Goal: Navigation & Orientation: Find specific page/section

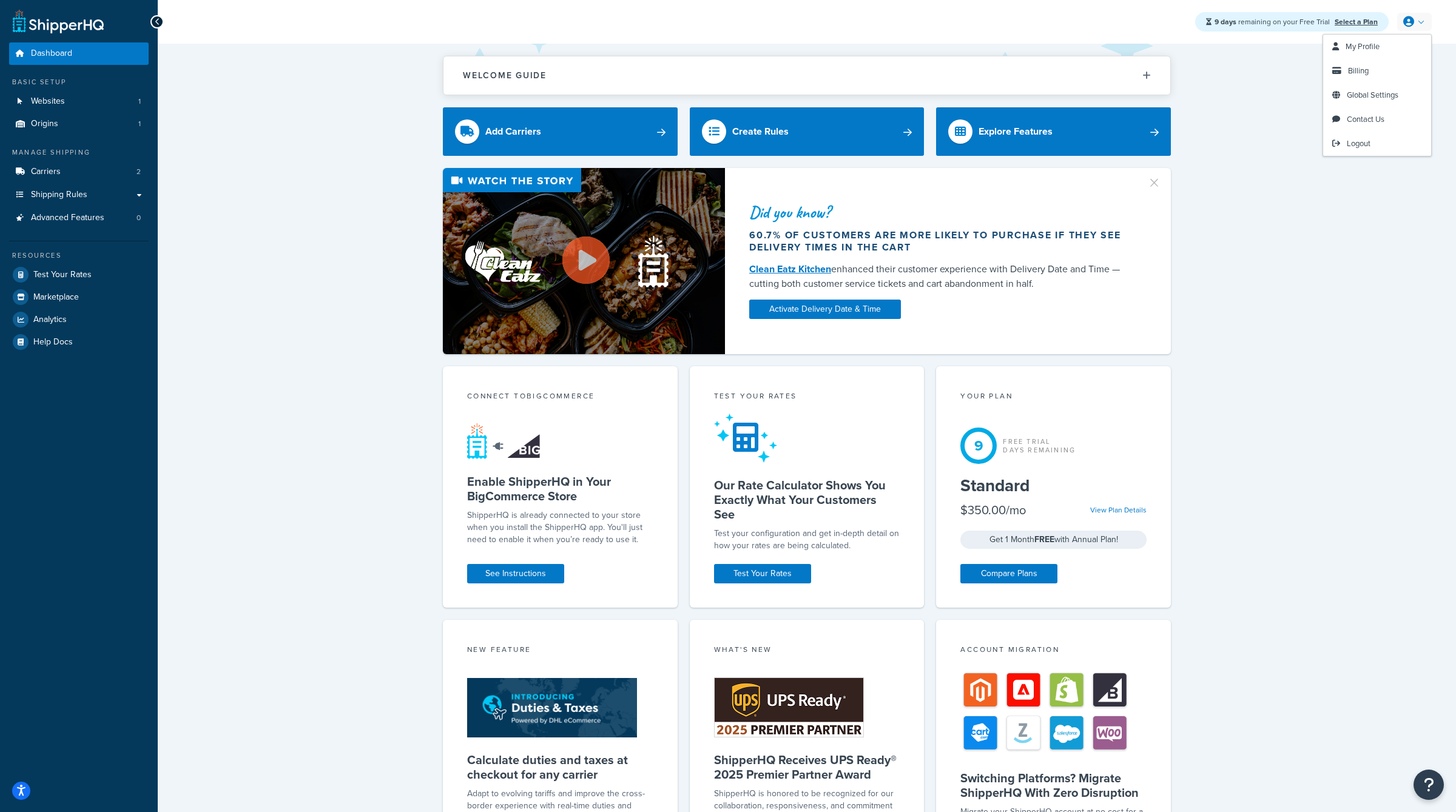
click at [1405, 21] on icon at bounding box center [1408, 22] width 11 height 11
click at [1350, 145] on span "Logout" at bounding box center [1358, 143] width 23 height 11
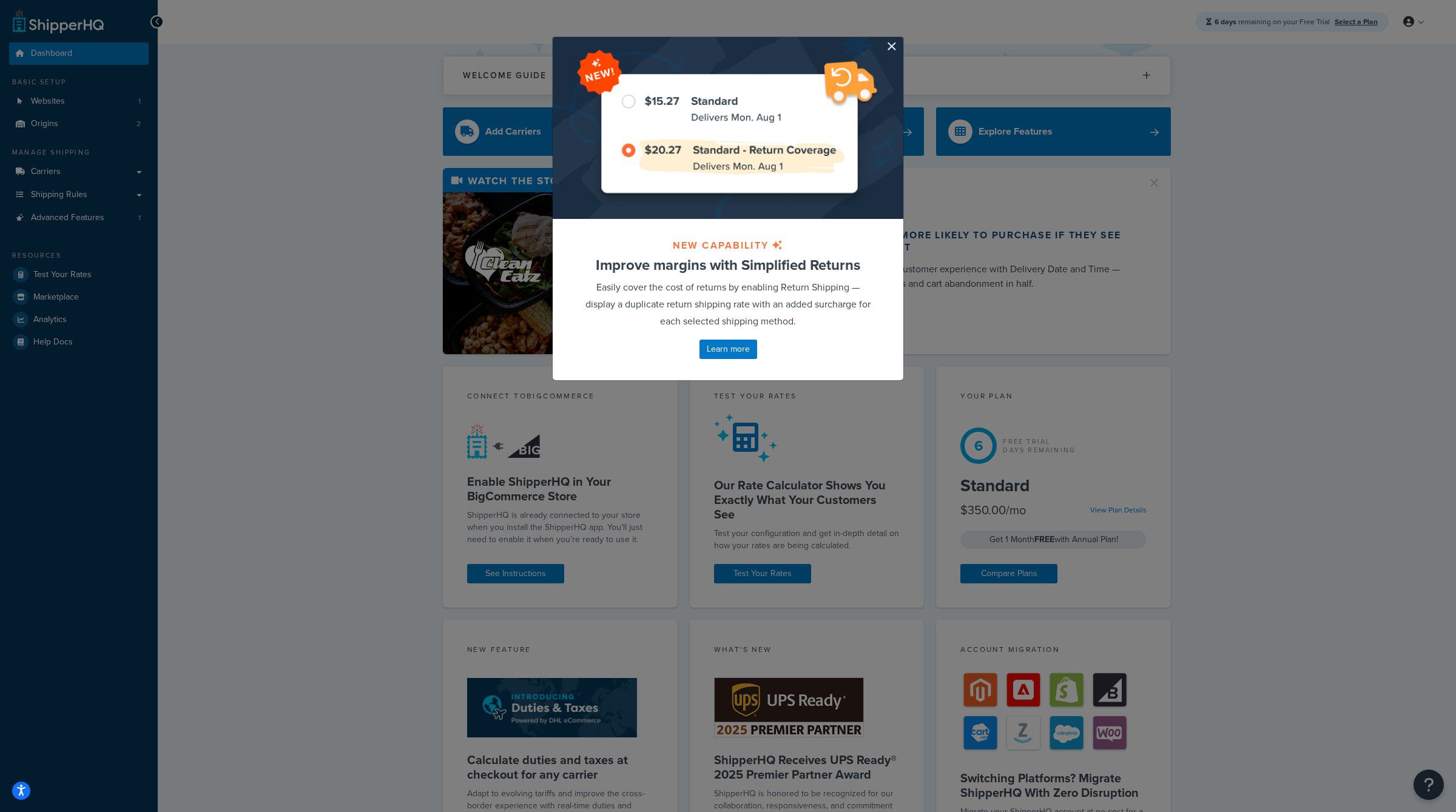
click at [897, 48] on div at bounding box center [728, 128] width 350 height 182
click at [883, 52] on div at bounding box center [728, 128] width 350 height 182
click at [897, 43] on div at bounding box center [728, 128] width 350 height 182
click at [901, 40] on button "button" at bounding box center [902, 39] width 3 height 3
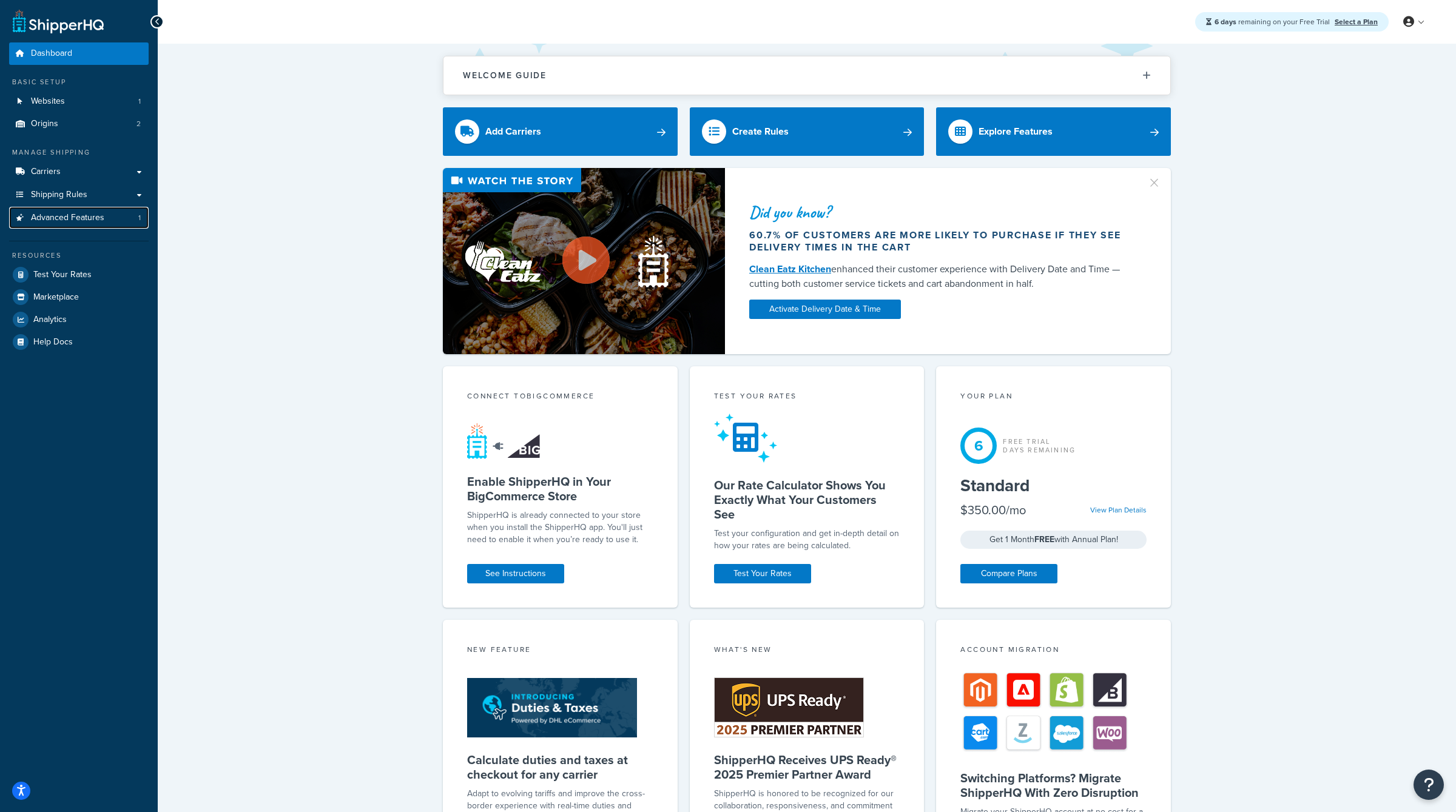
click at [93, 214] on span "Advanced Features" at bounding box center [67, 218] width 74 height 10
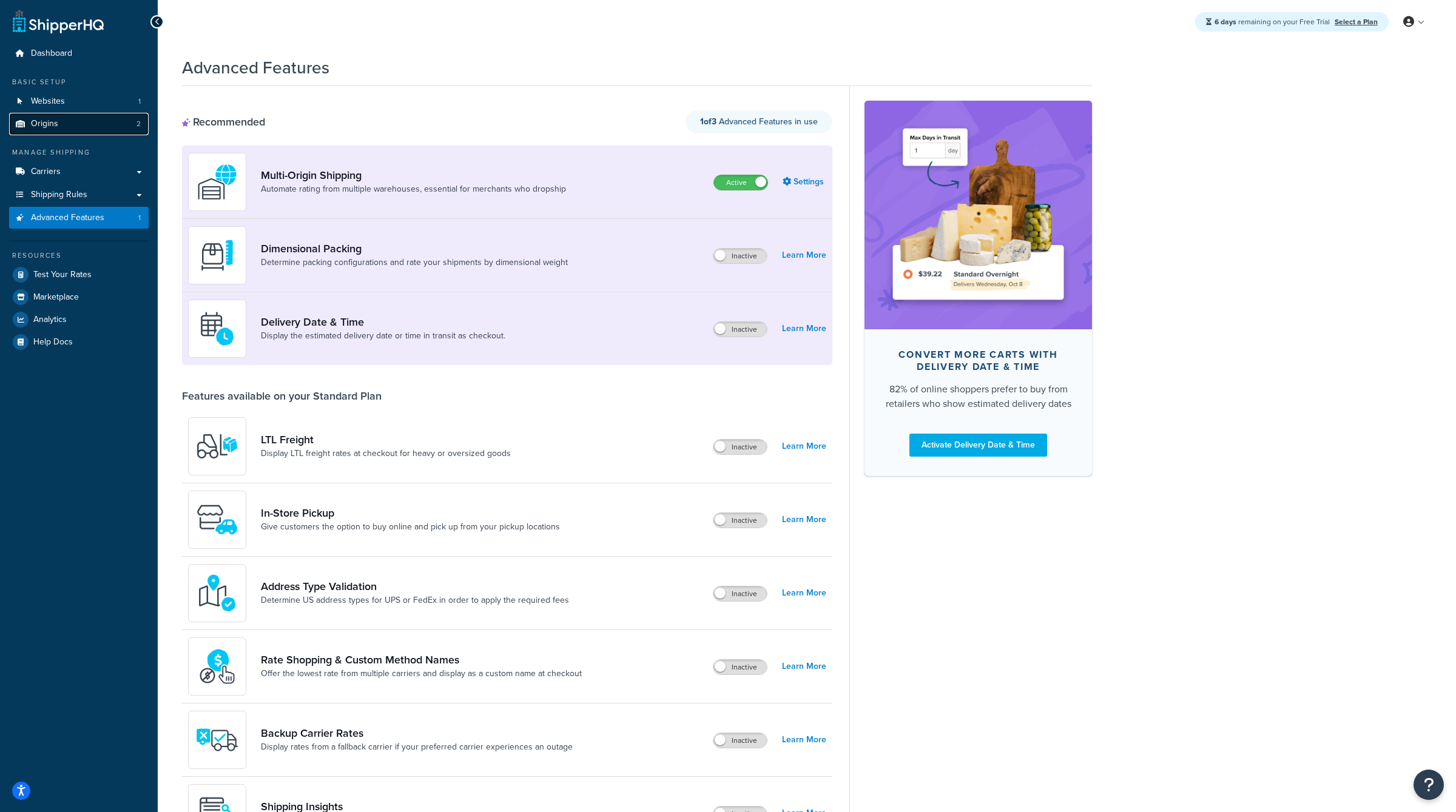
click at [88, 135] on link "Origins 2" at bounding box center [79, 124] width 139 height 22
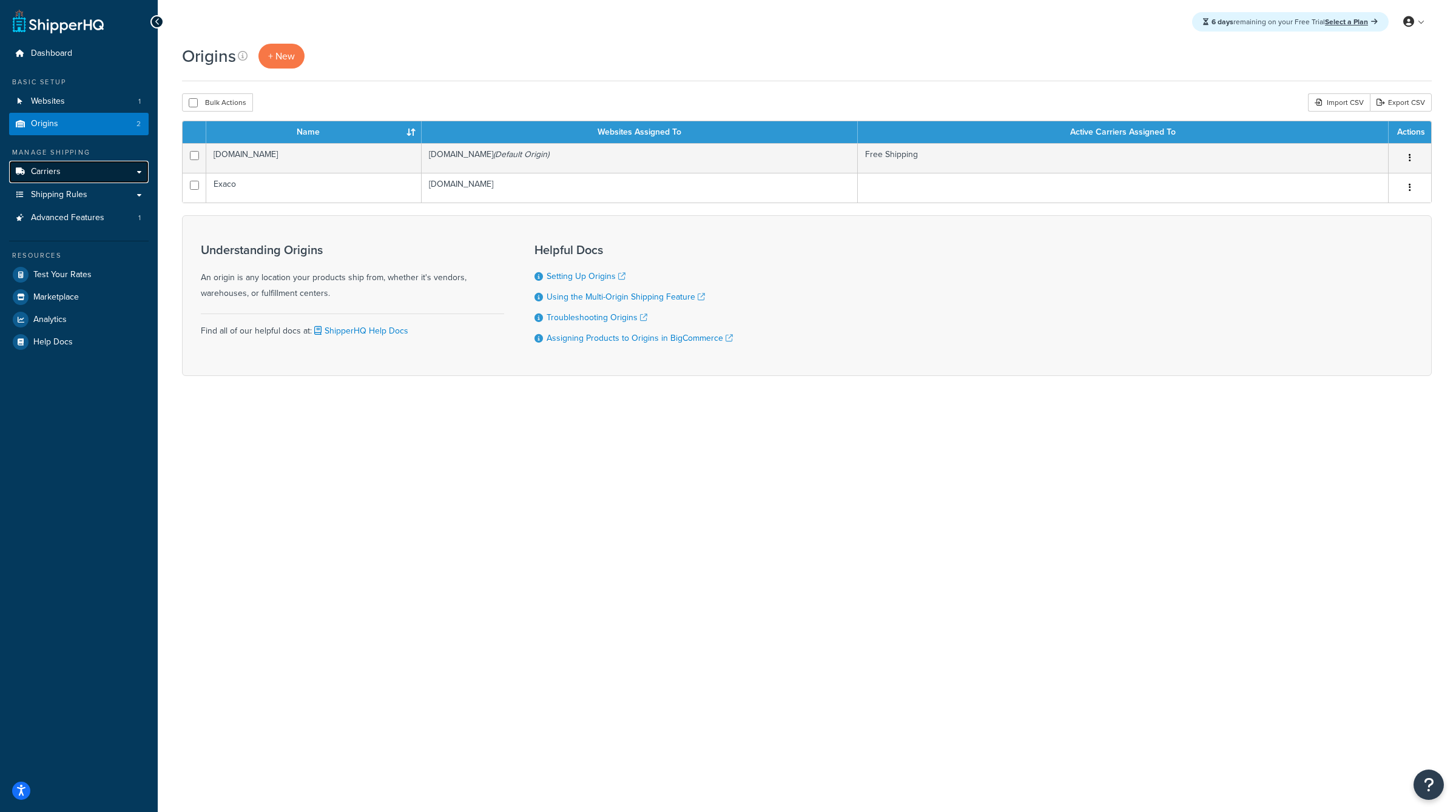
click at [94, 171] on link "Carriers" at bounding box center [79, 172] width 139 height 22
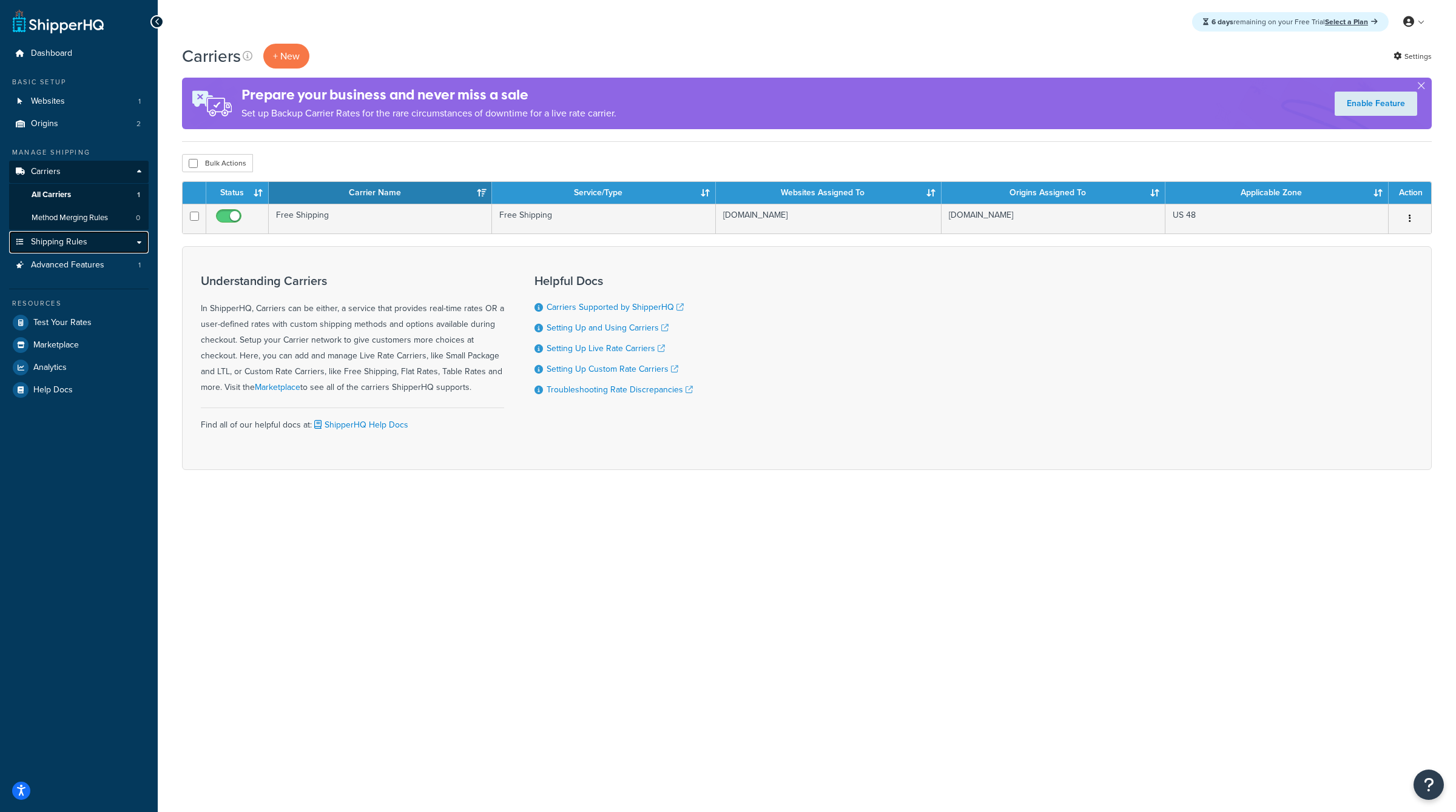
click at [119, 244] on link "Shipping Rules" at bounding box center [79, 242] width 139 height 22
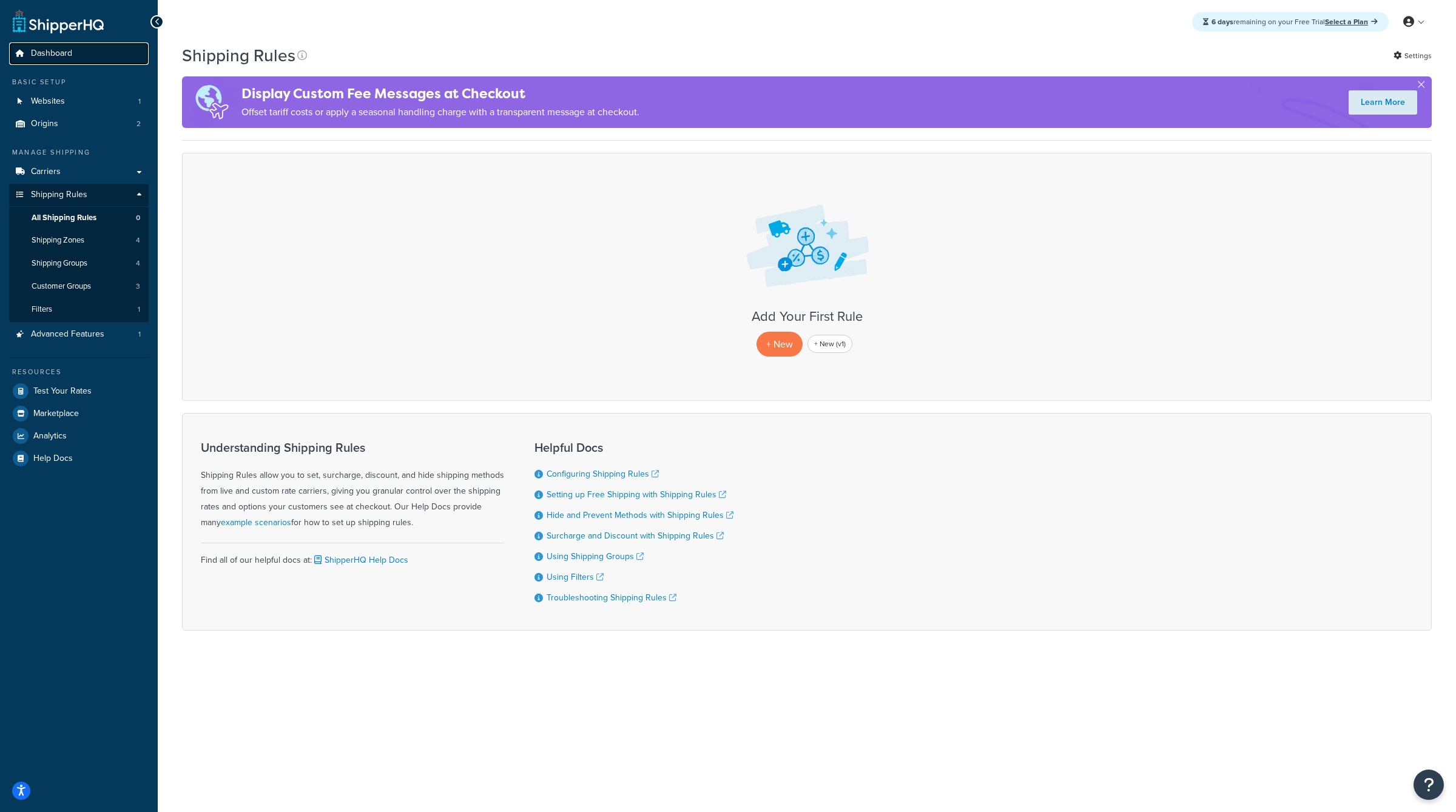
click at [71, 61] on link "Dashboard" at bounding box center [79, 54] width 139 height 22
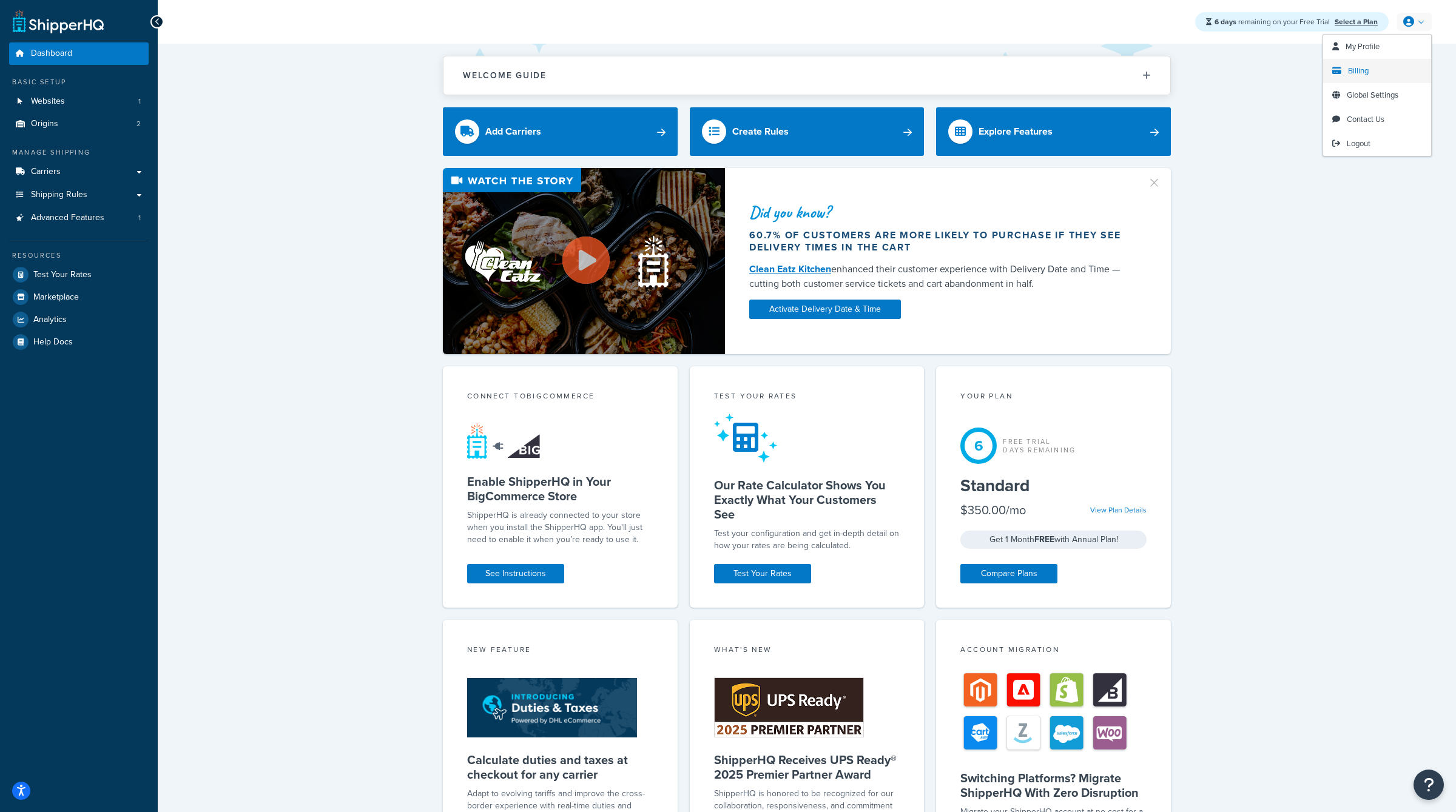
click at [1357, 79] on link "Billing" at bounding box center [1376, 71] width 108 height 24
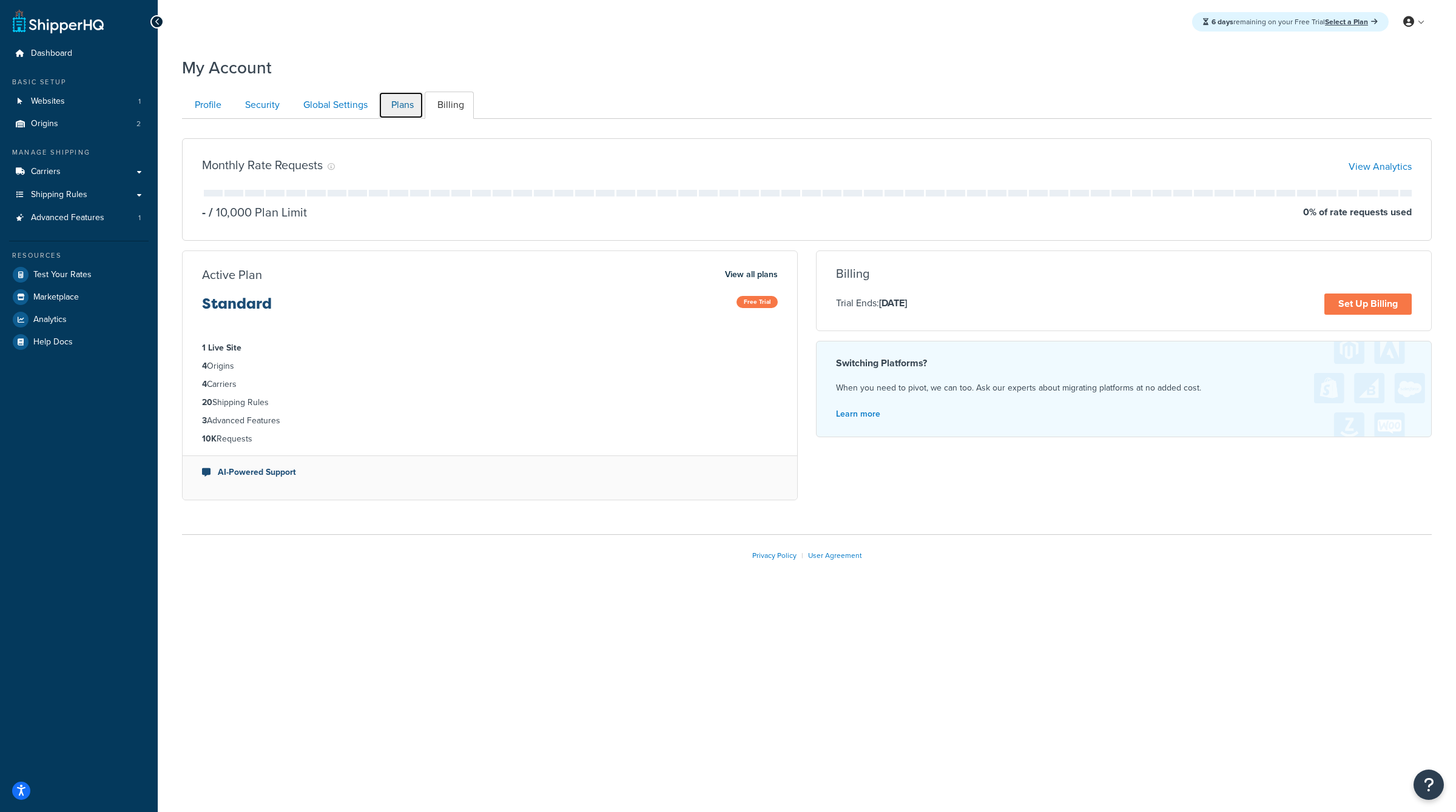
click at [405, 110] on link "Plans" at bounding box center [401, 105] width 45 height 28
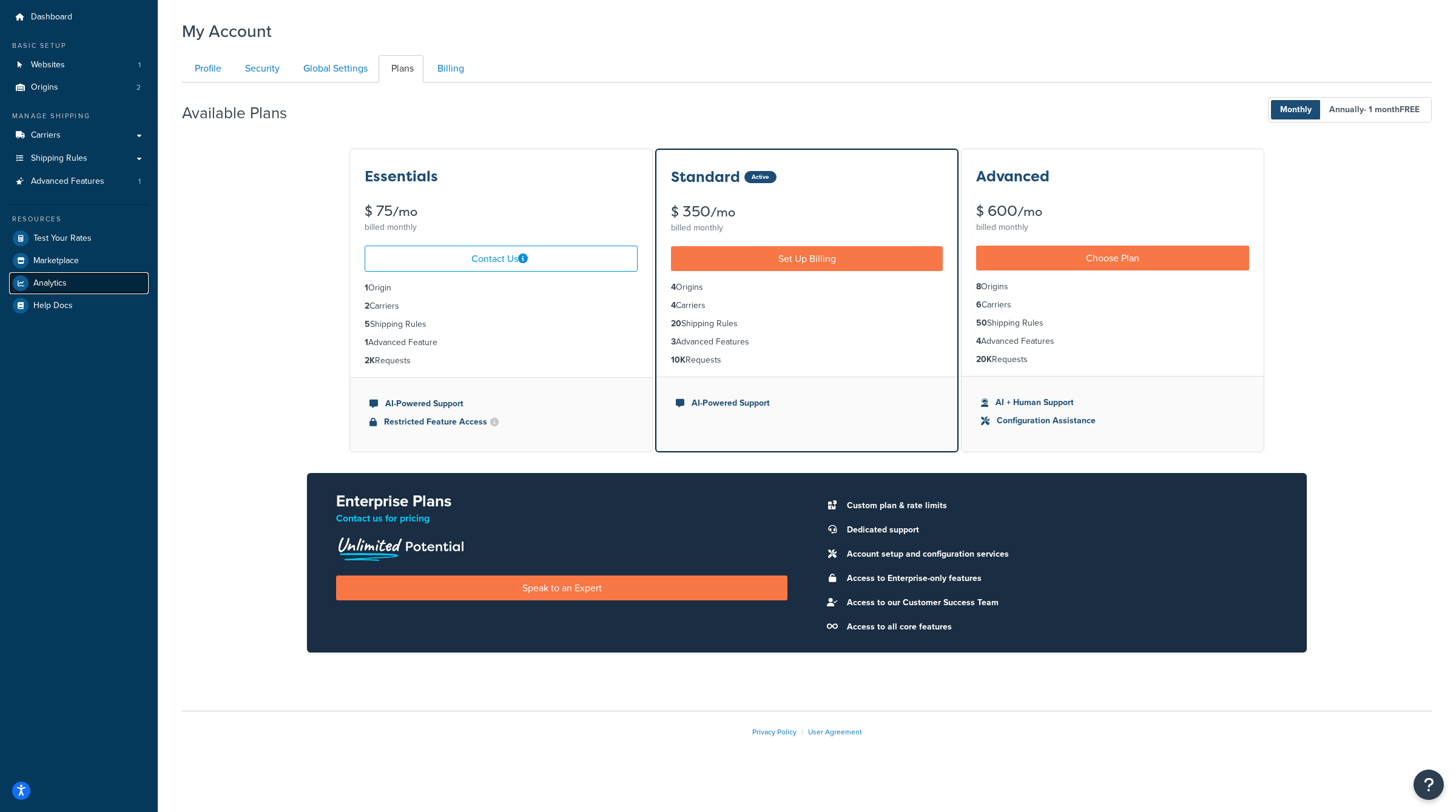
click at [66, 279] on span "Analytics" at bounding box center [50, 284] width 34 height 10
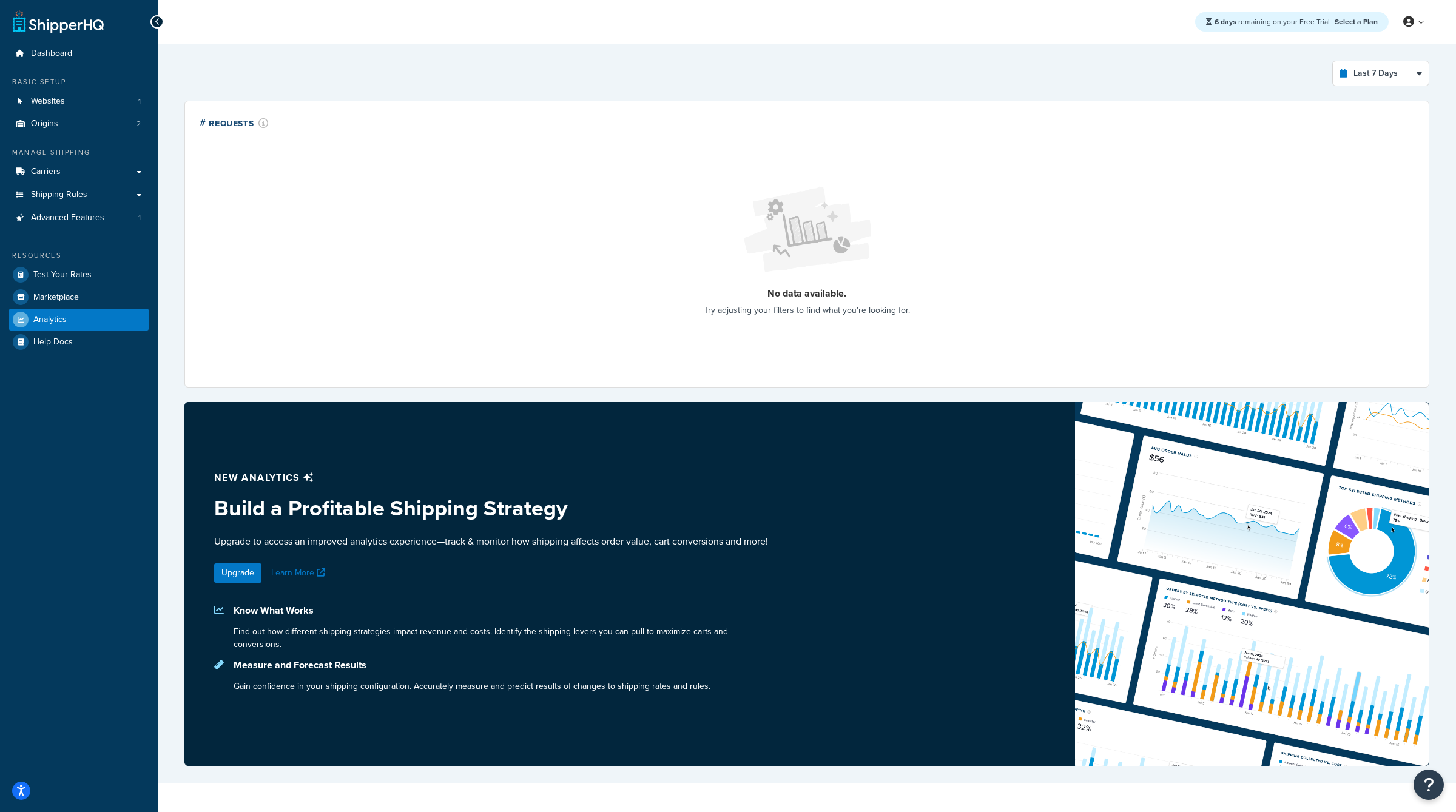
click at [1312, 82] on div "Last 7 Days Select a time period Last 24 Hours Last 7 Days Last 30 Days Last 3 …" at bounding box center [806, 73] width 1245 height 25
click at [1372, 74] on select "Last 24 Hours Last 7 Days Last 30 Days Last 3 Months Last 6 Months Last 12 Mont…" at bounding box center [1381, 74] width 96 height 24
select select "last_6_months"
click at [1333, 61] on select "Last 24 Hours Last 7 Days Last 30 Days Last 3 Months Last 6 Months Last 12 Mont…" at bounding box center [1381, 74] width 96 height 24
click at [108, 174] on link "Carriers" at bounding box center [79, 172] width 139 height 22
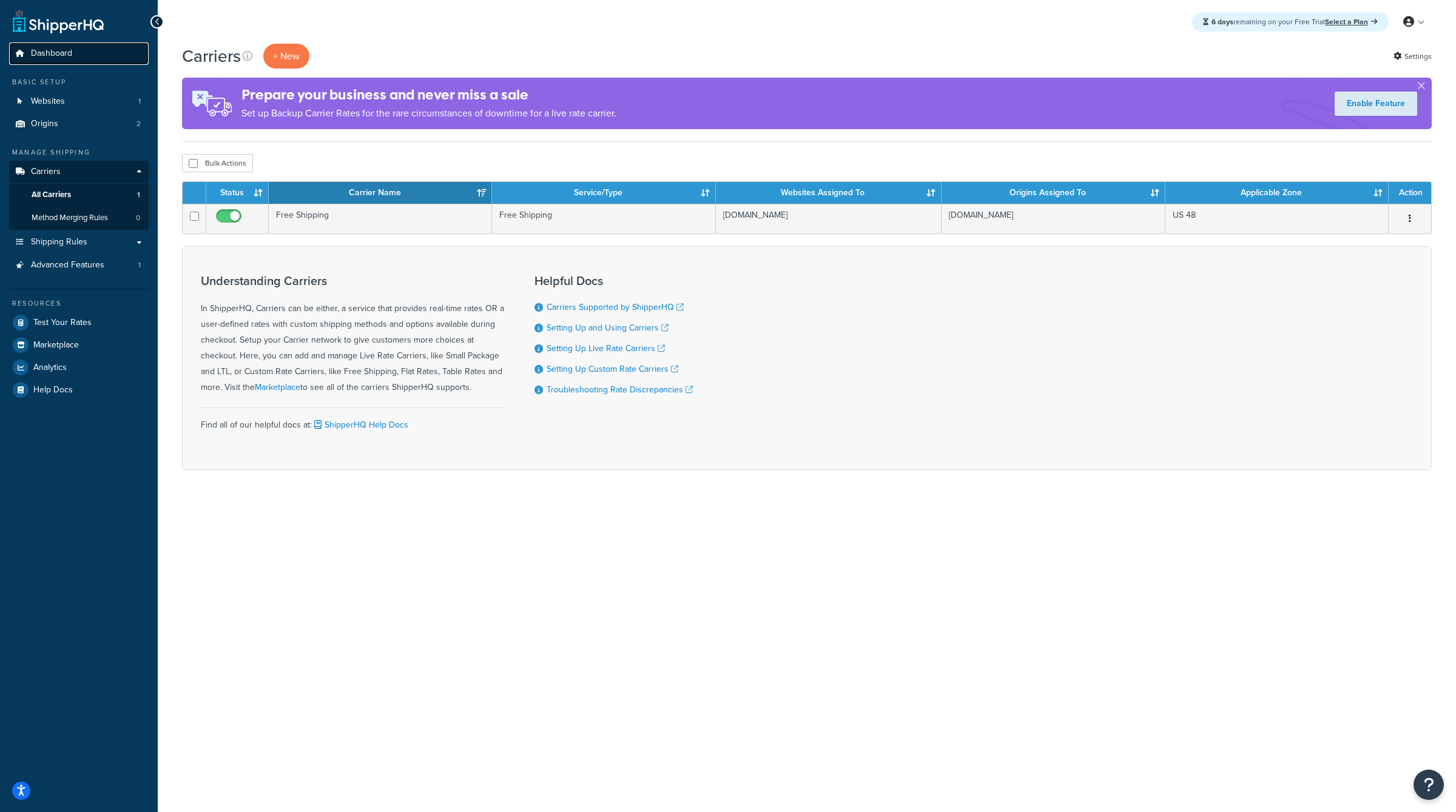
click at [67, 51] on span "Dashboard" at bounding box center [52, 54] width 42 height 10
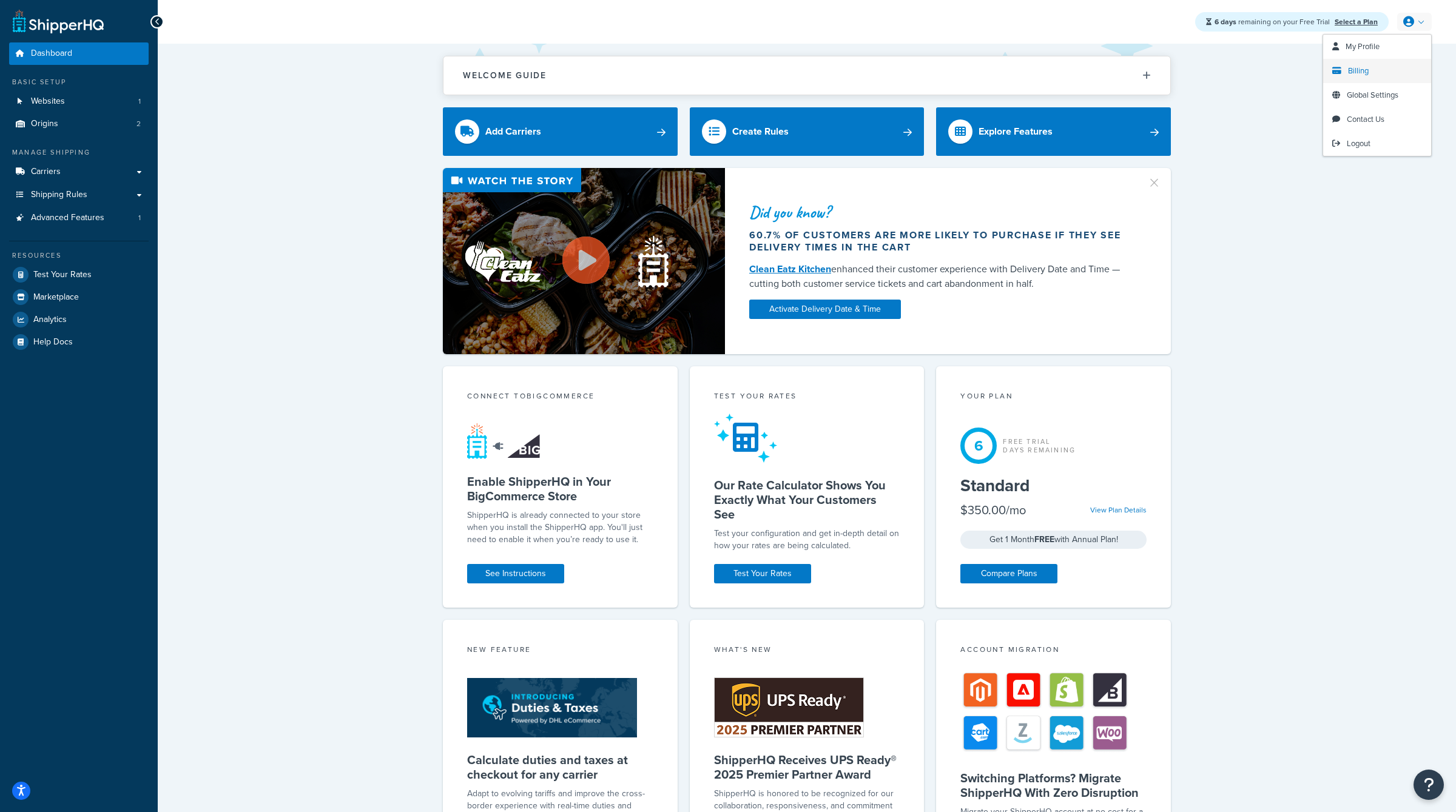
click at [1364, 74] on span "Billing" at bounding box center [1358, 70] width 21 height 11
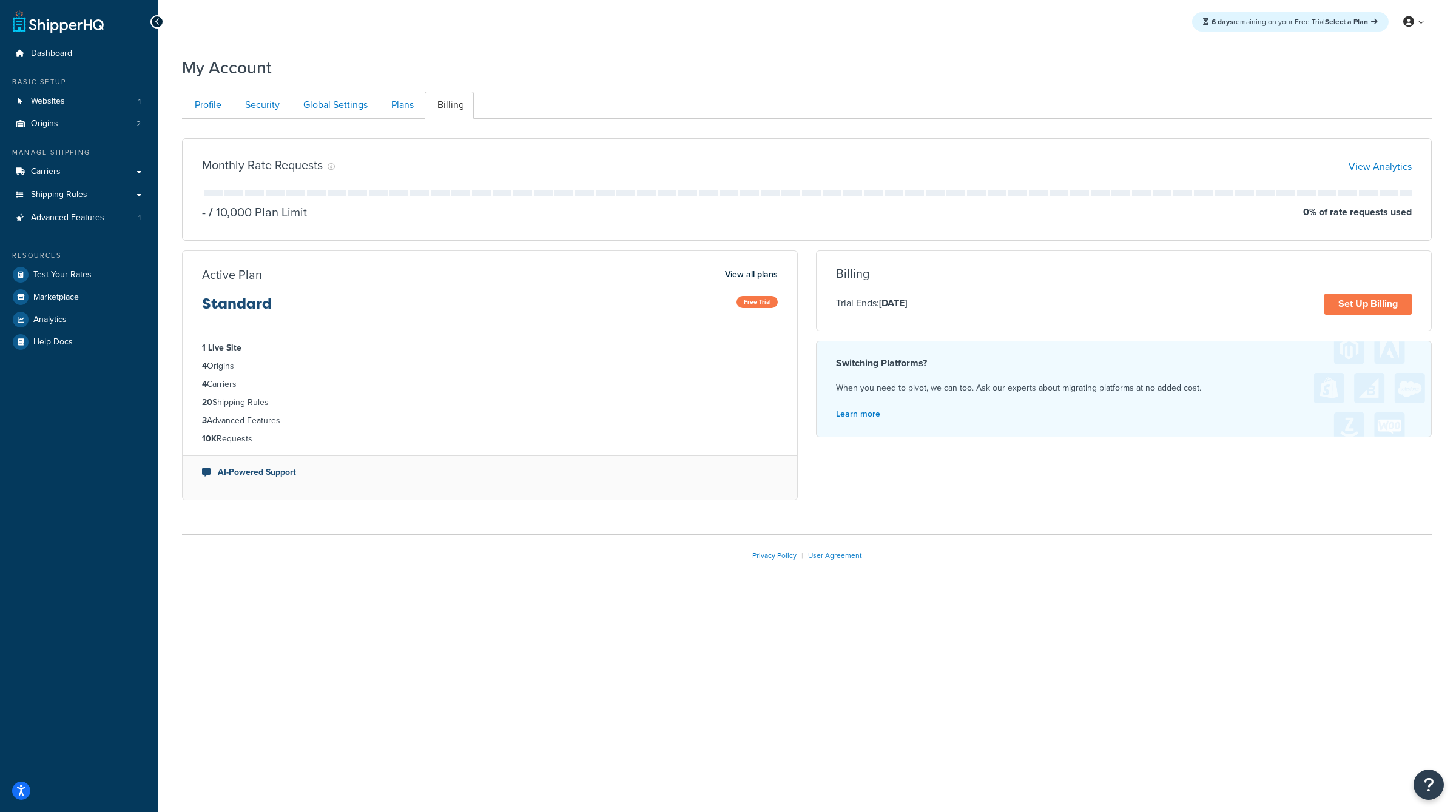
click at [413, 91] on div "Profile Security Global Settings Plans Billing Your Profile contains contact in…" at bounding box center [806, 297] width 1250 height 425
click at [401, 104] on link "Plans" at bounding box center [401, 105] width 45 height 28
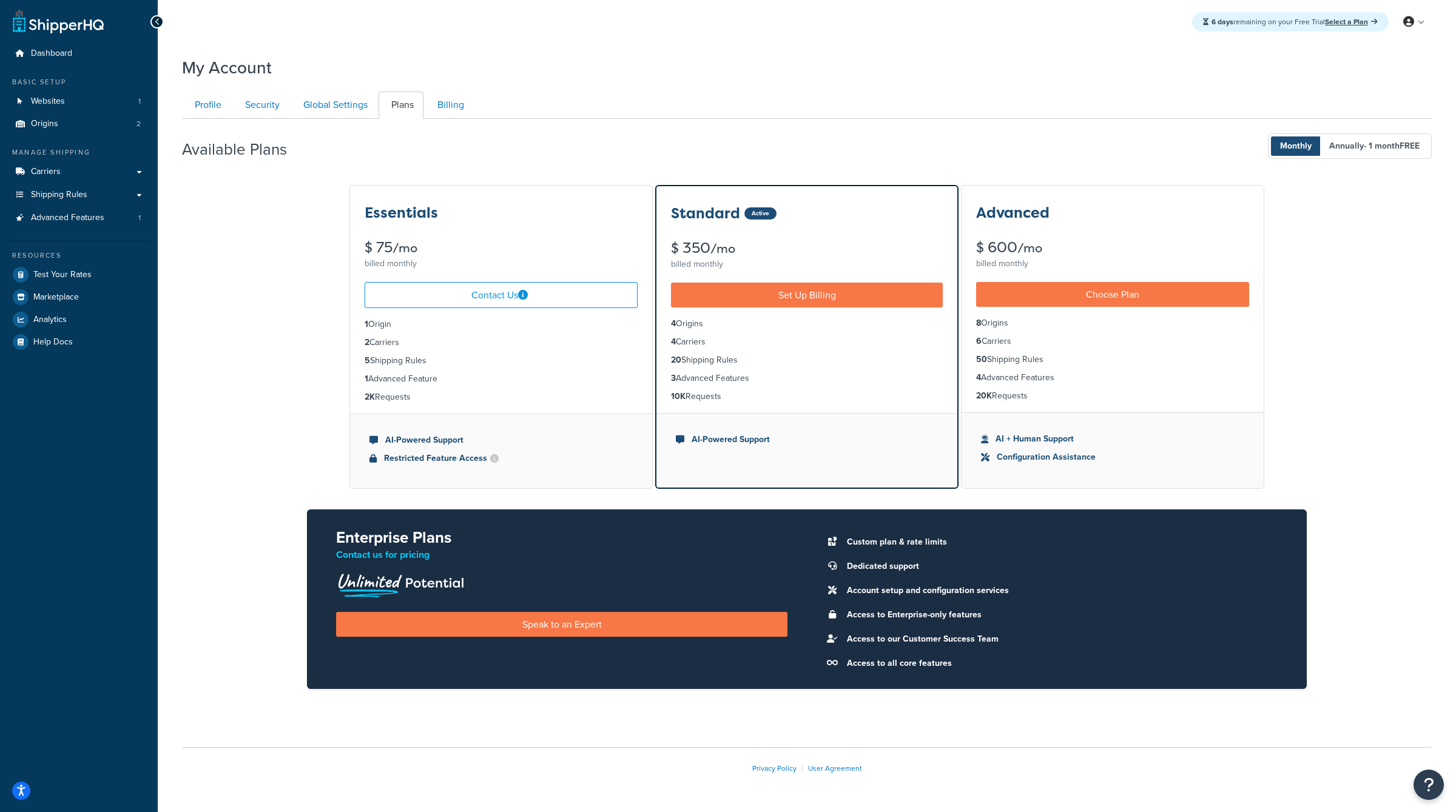
scroll to position [36, 0]
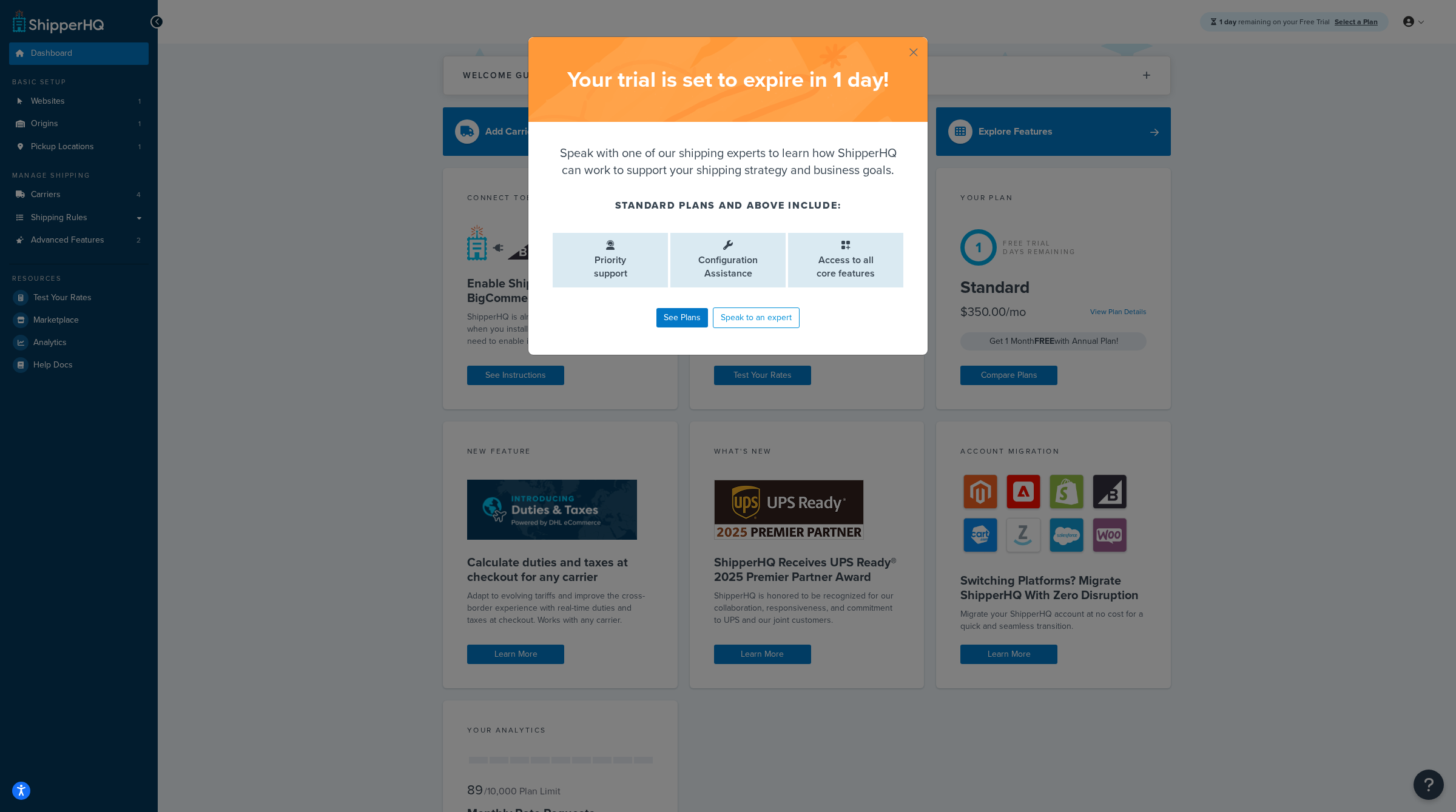
click at [925, 40] on button "button" at bounding box center [927, 39] width 3 height 3
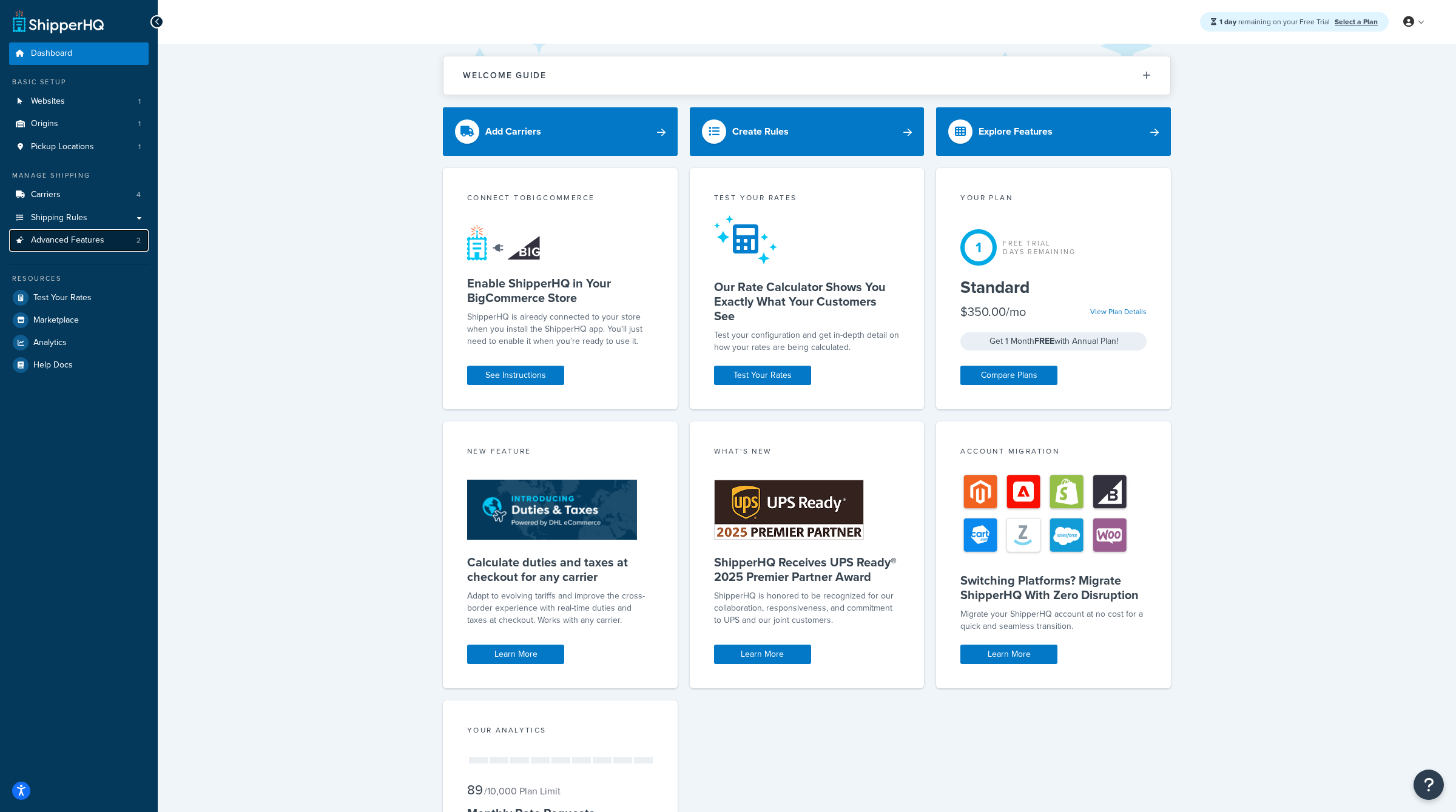
click at [72, 240] on span "Advanced Features" at bounding box center [67, 240] width 74 height 10
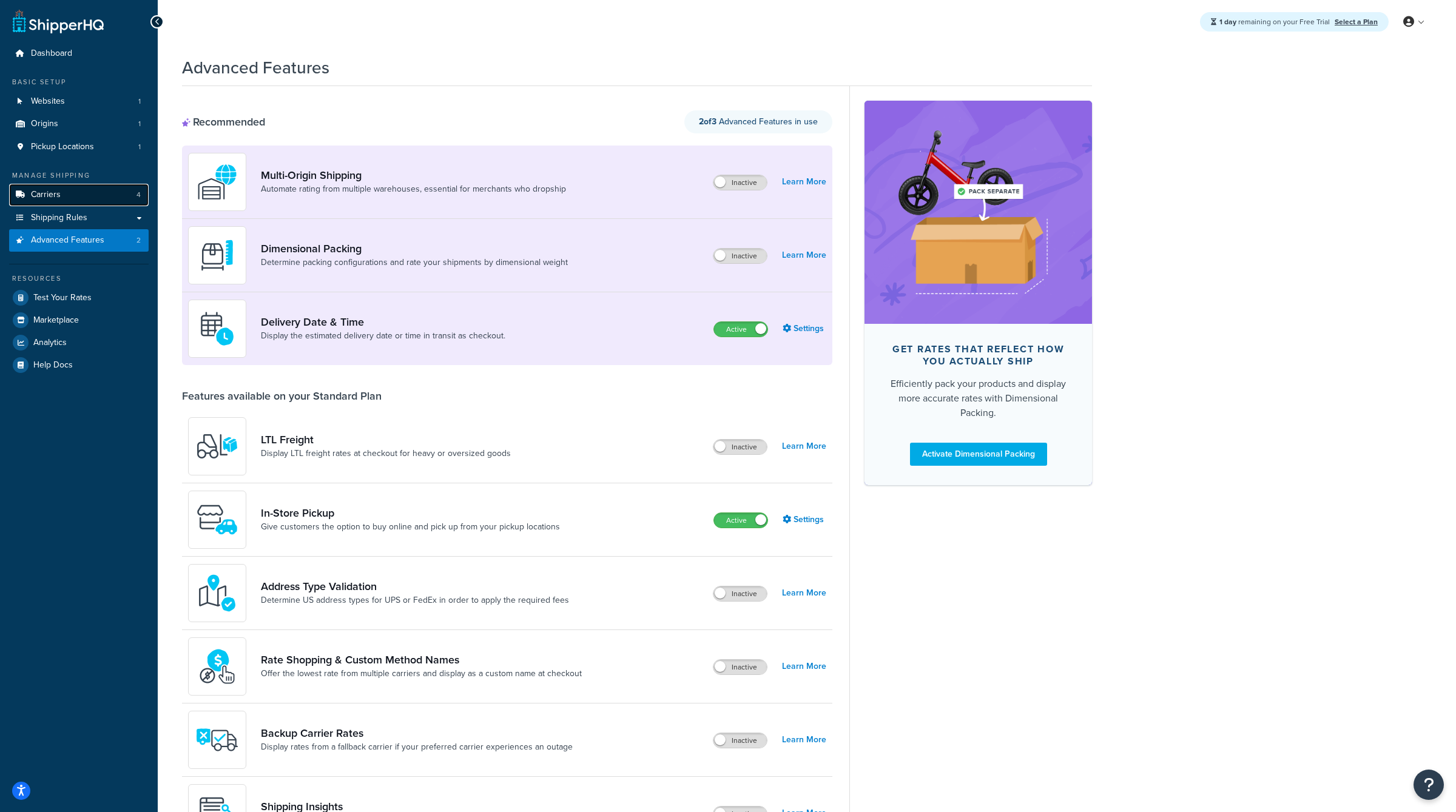
click at [86, 192] on link "Carriers 4" at bounding box center [79, 195] width 139 height 22
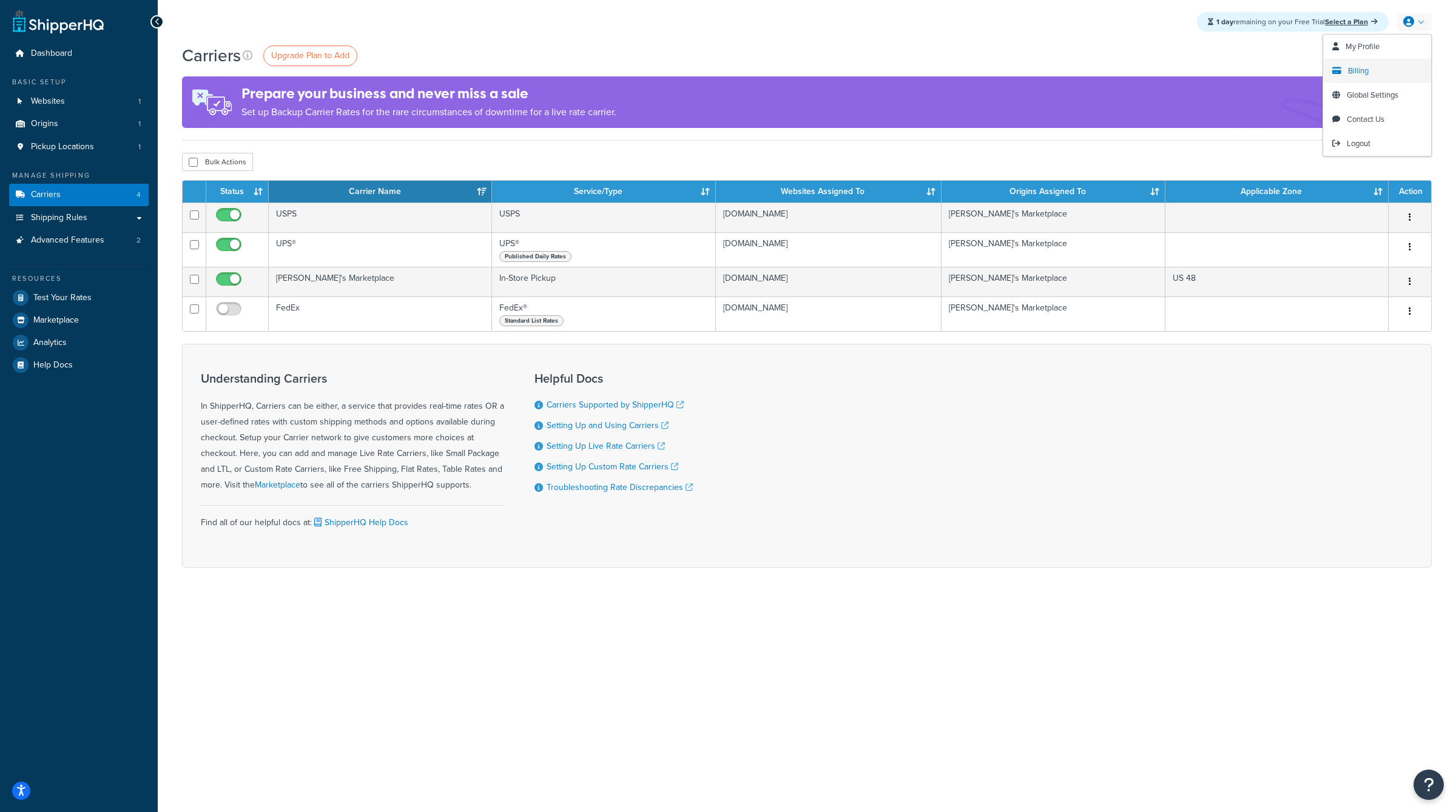
click at [1356, 70] on span "Billing" at bounding box center [1358, 70] width 21 height 11
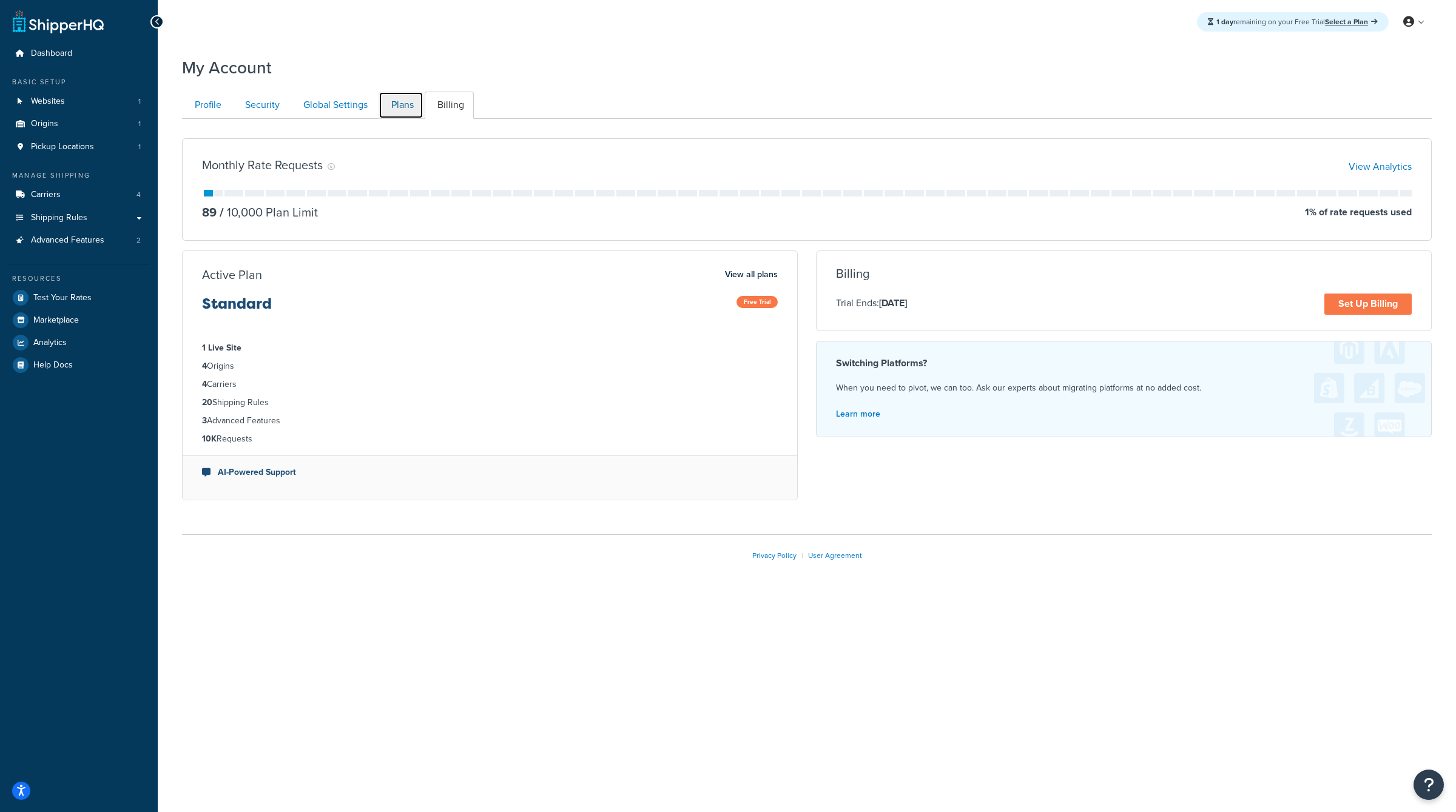
click at [405, 104] on link "Plans" at bounding box center [401, 105] width 45 height 28
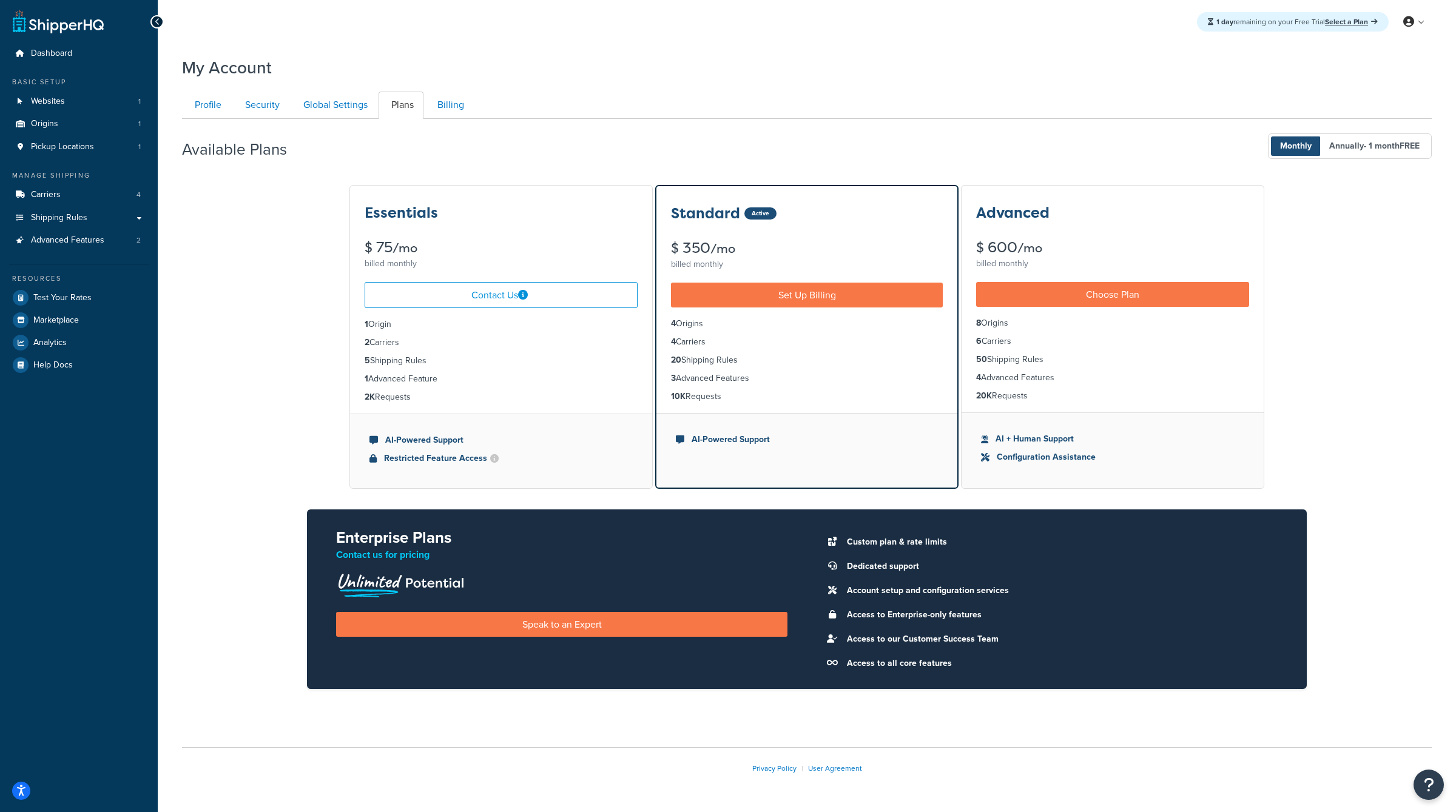
scroll to position [36, 0]
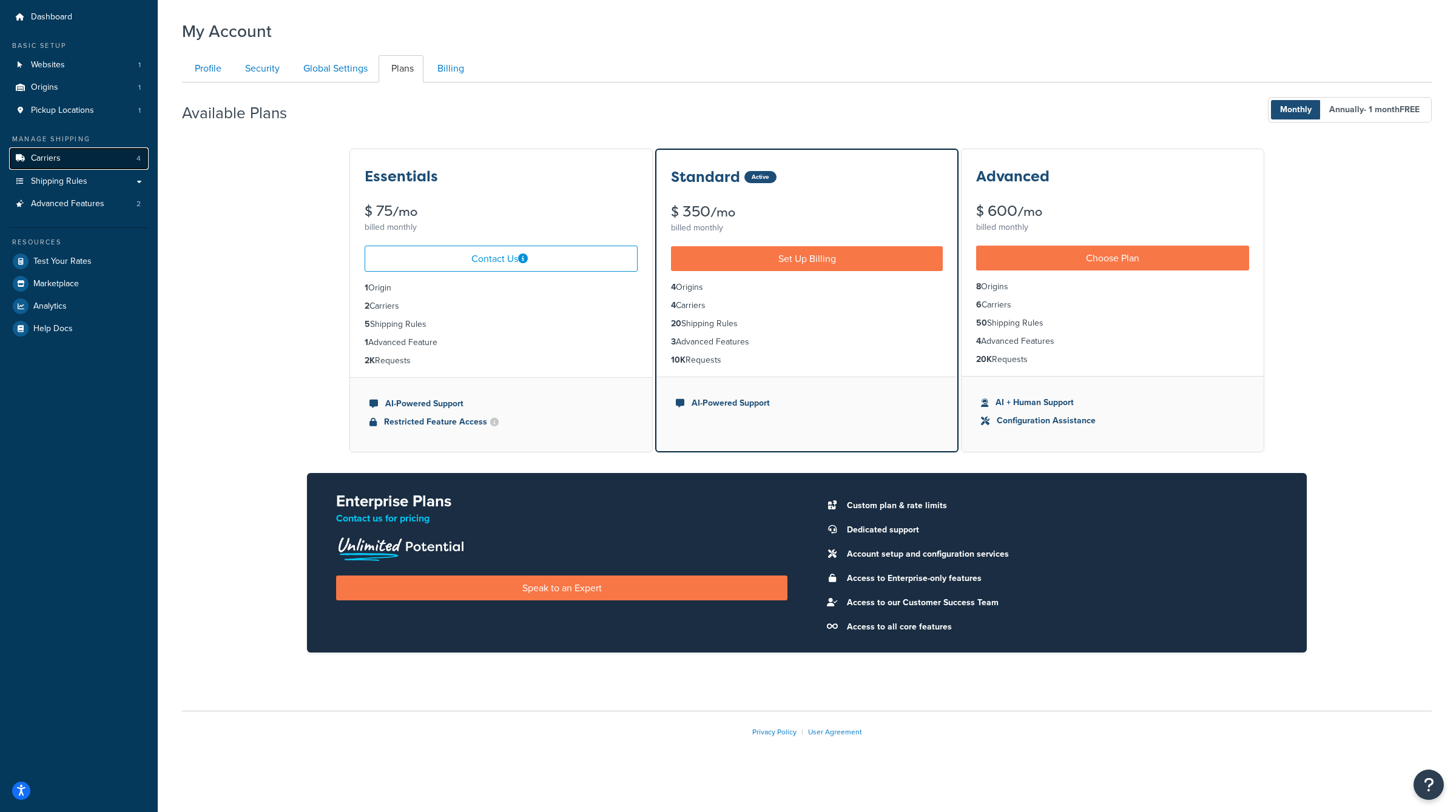
click at [88, 163] on link "Carriers 4" at bounding box center [79, 158] width 139 height 22
click at [90, 161] on link "Carriers 4" at bounding box center [79, 158] width 139 height 22
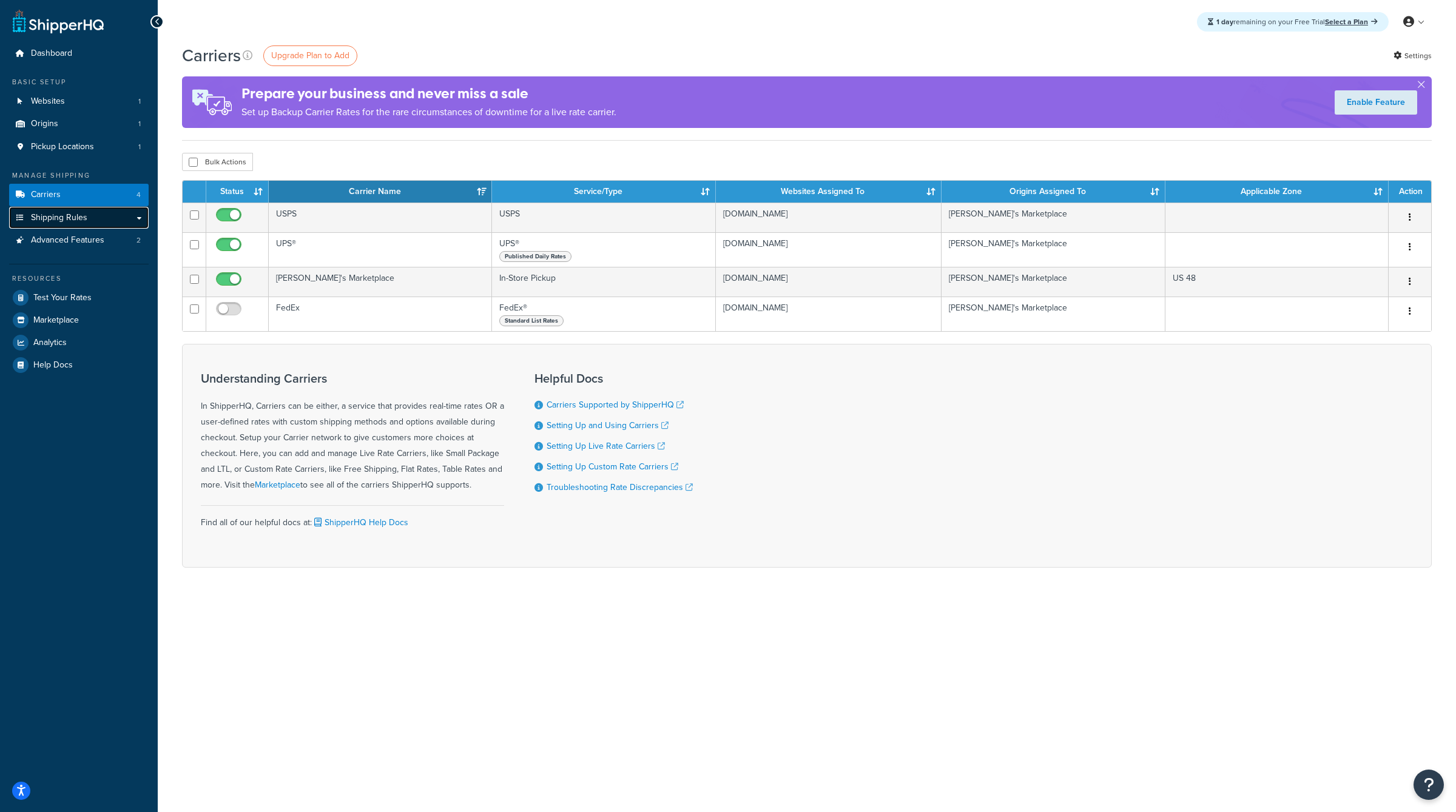
click at [99, 218] on link "Shipping Rules" at bounding box center [79, 218] width 139 height 22
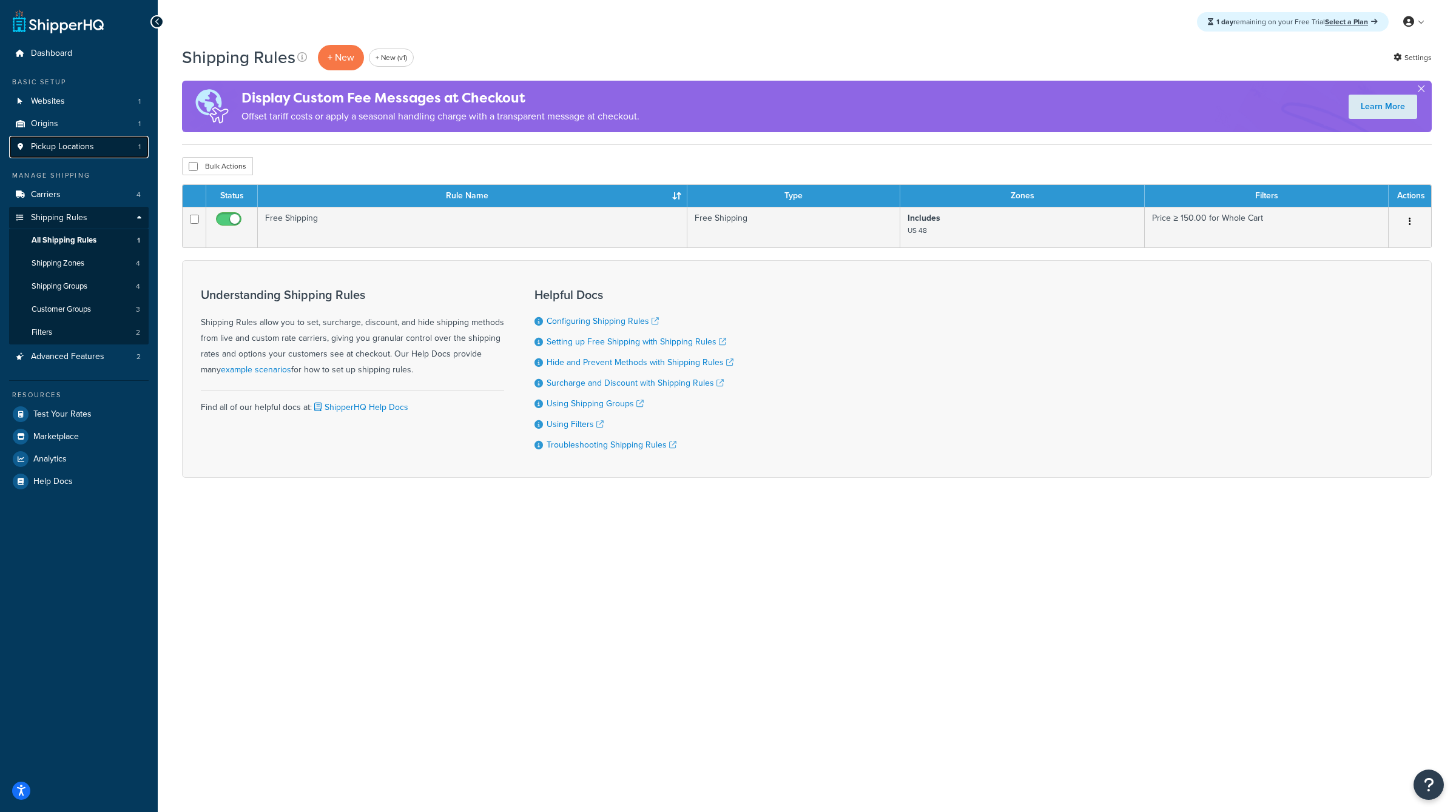
click at [87, 150] on span "Pickup Locations" at bounding box center [62, 147] width 63 height 10
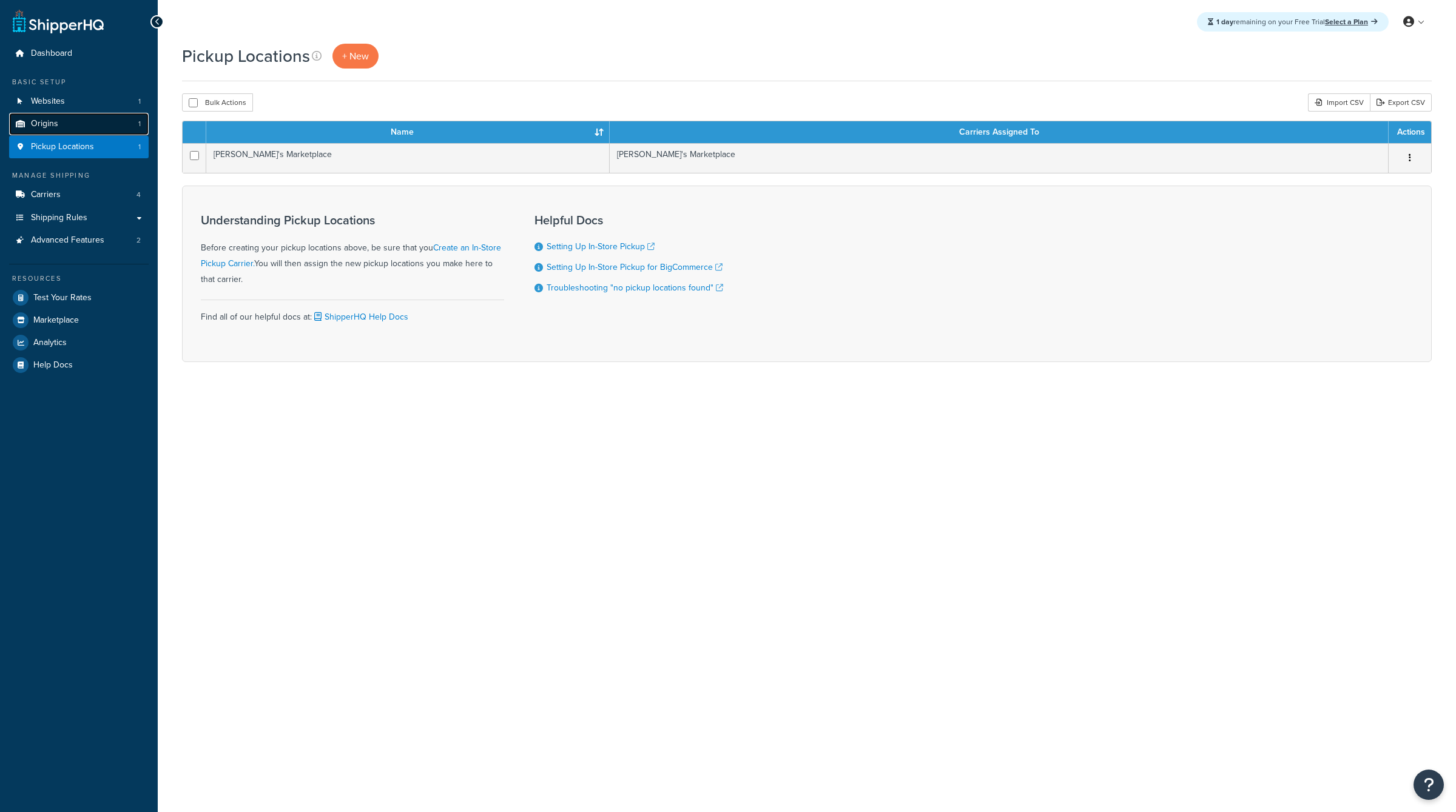
click at [78, 121] on link "Origins 1" at bounding box center [79, 124] width 139 height 22
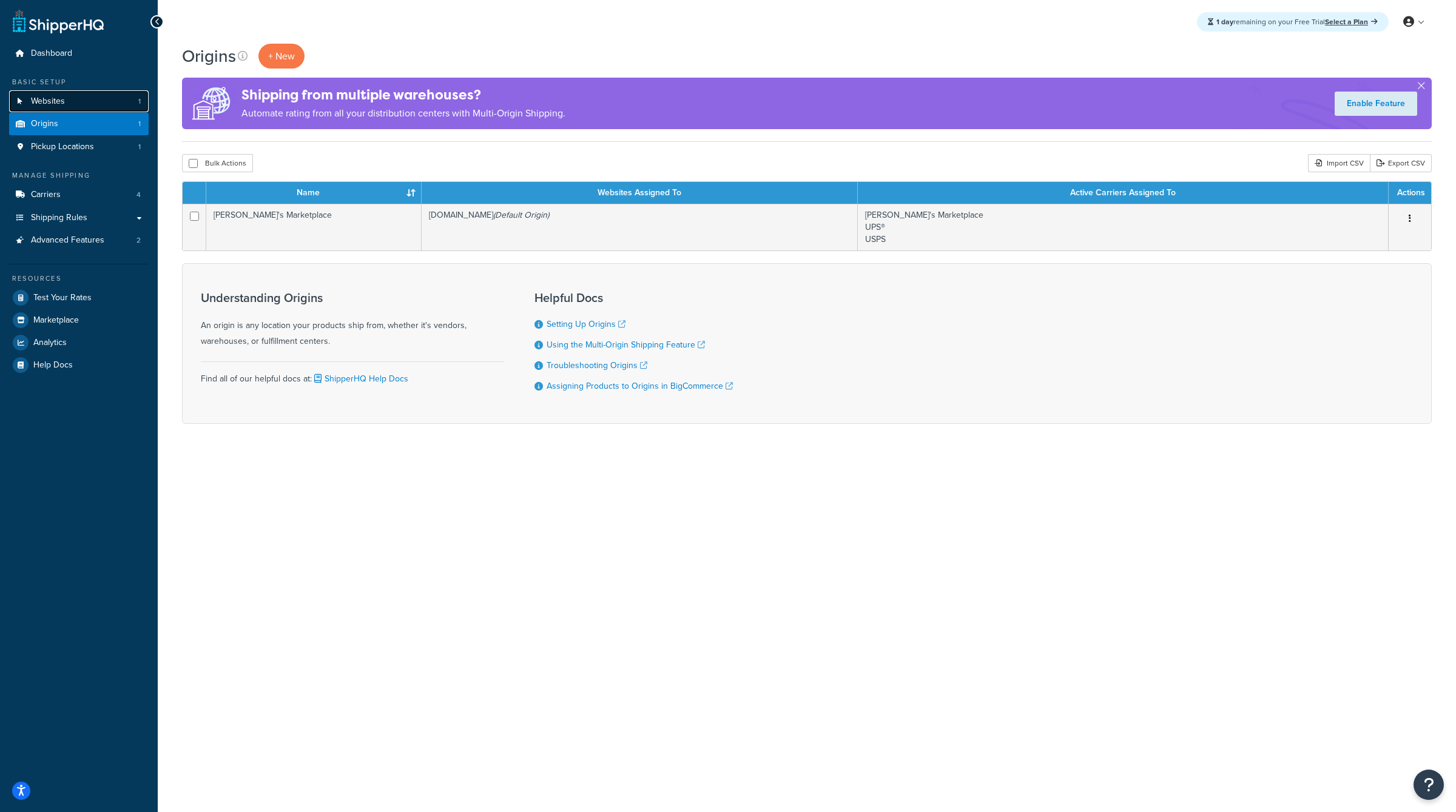
click at [73, 103] on link "Websites 1" at bounding box center [79, 101] width 139 height 22
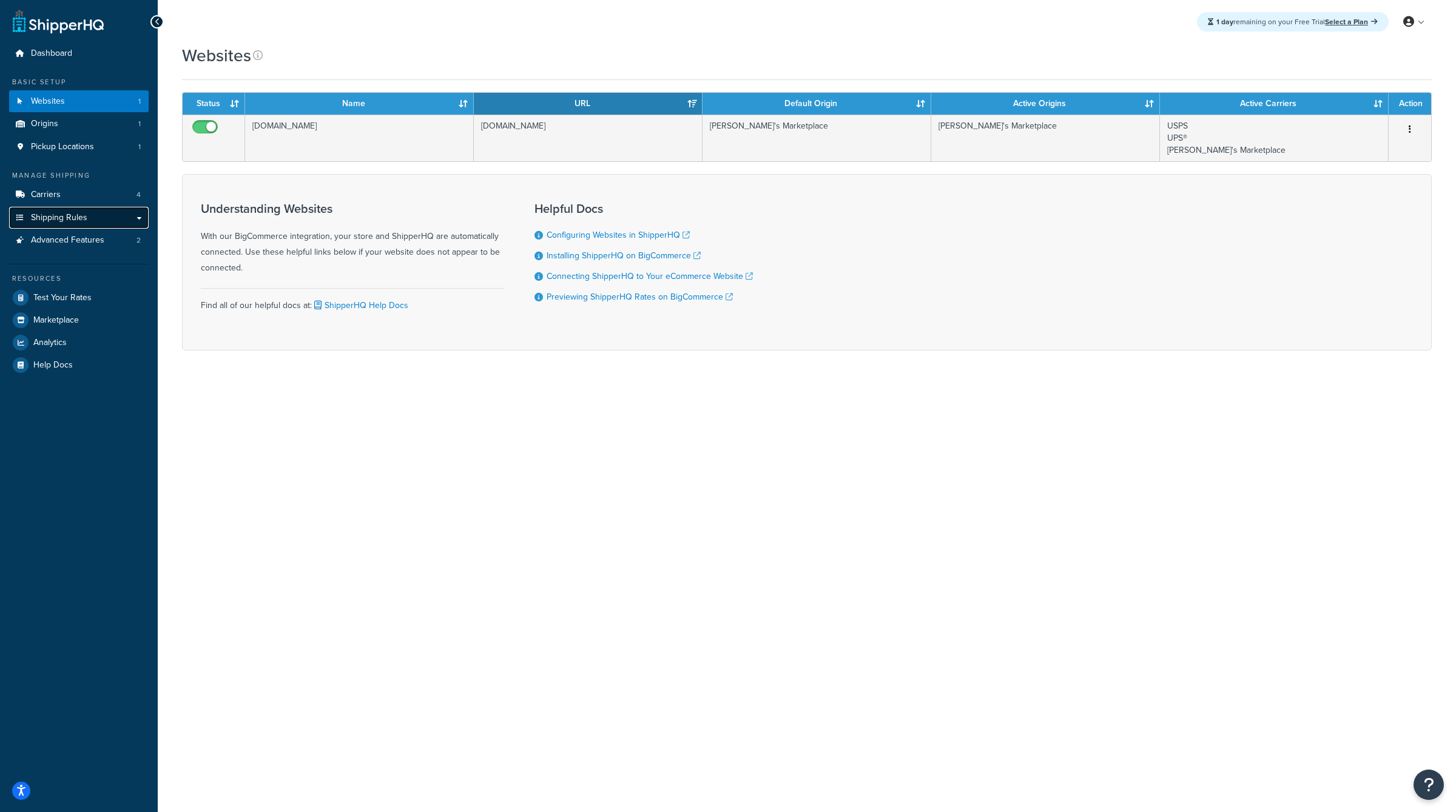
click at [94, 208] on link "Shipping Rules" at bounding box center [79, 218] width 139 height 22
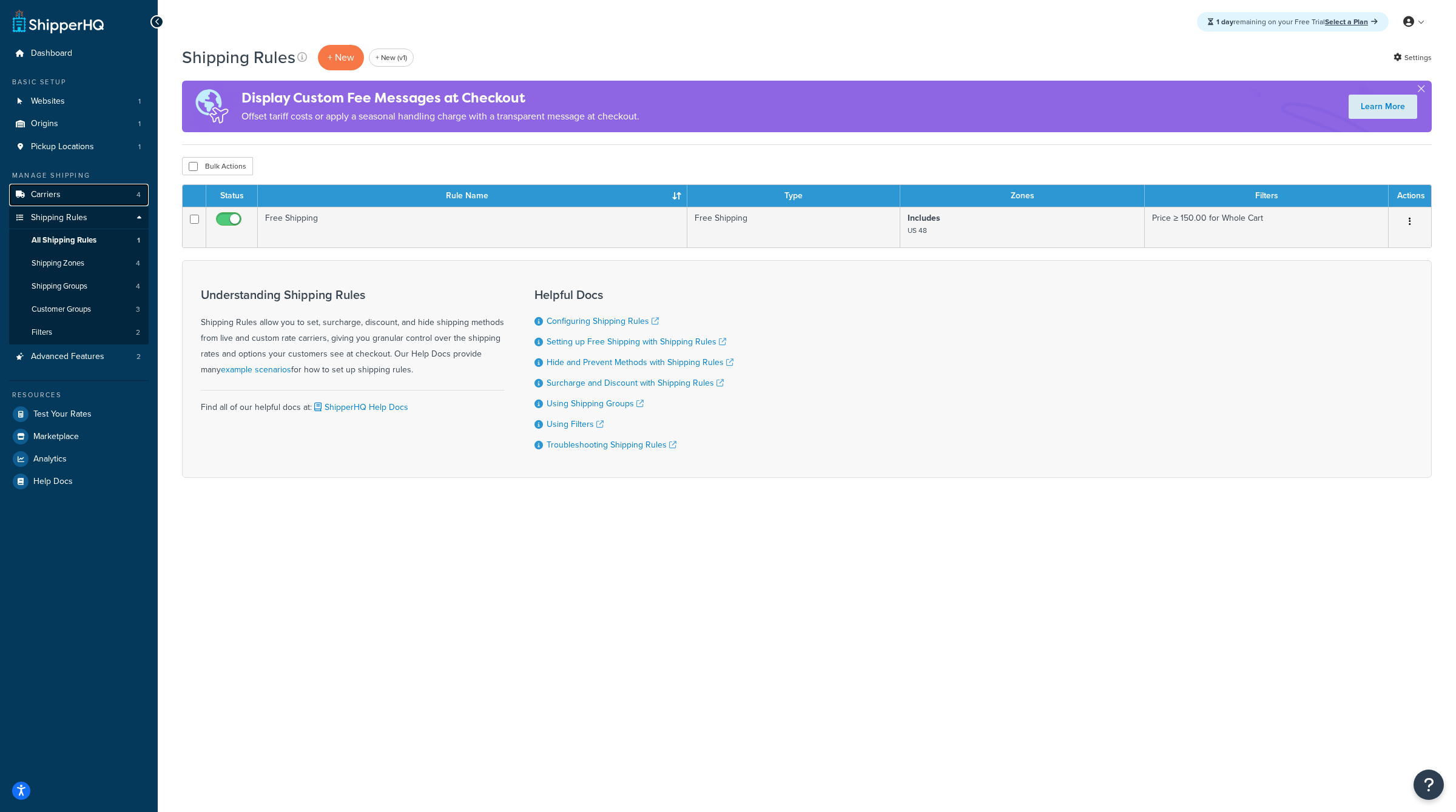
click at [82, 189] on link "Carriers 4" at bounding box center [79, 195] width 139 height 22
